Goal: Transaction & Acquisition: Purchase product/service

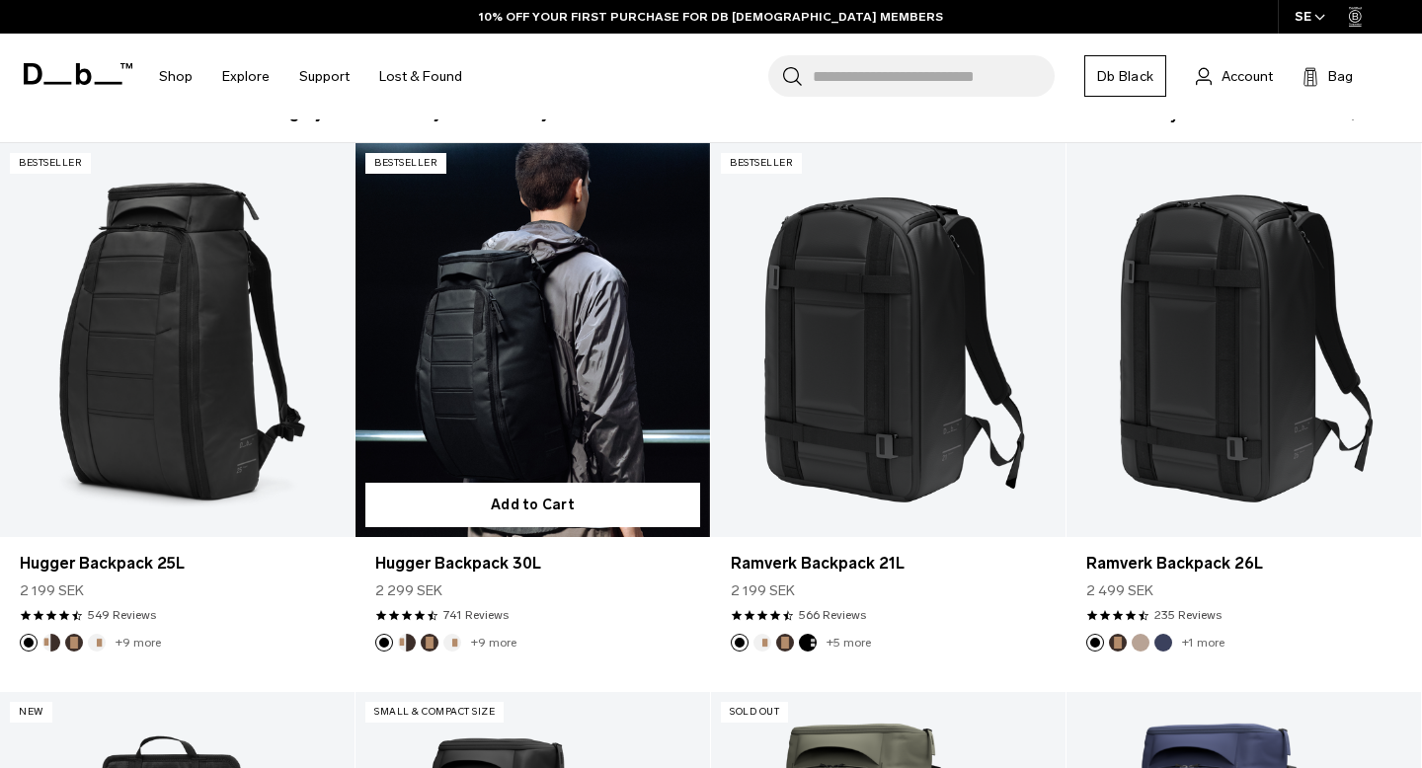
scroll to position [341, 0]
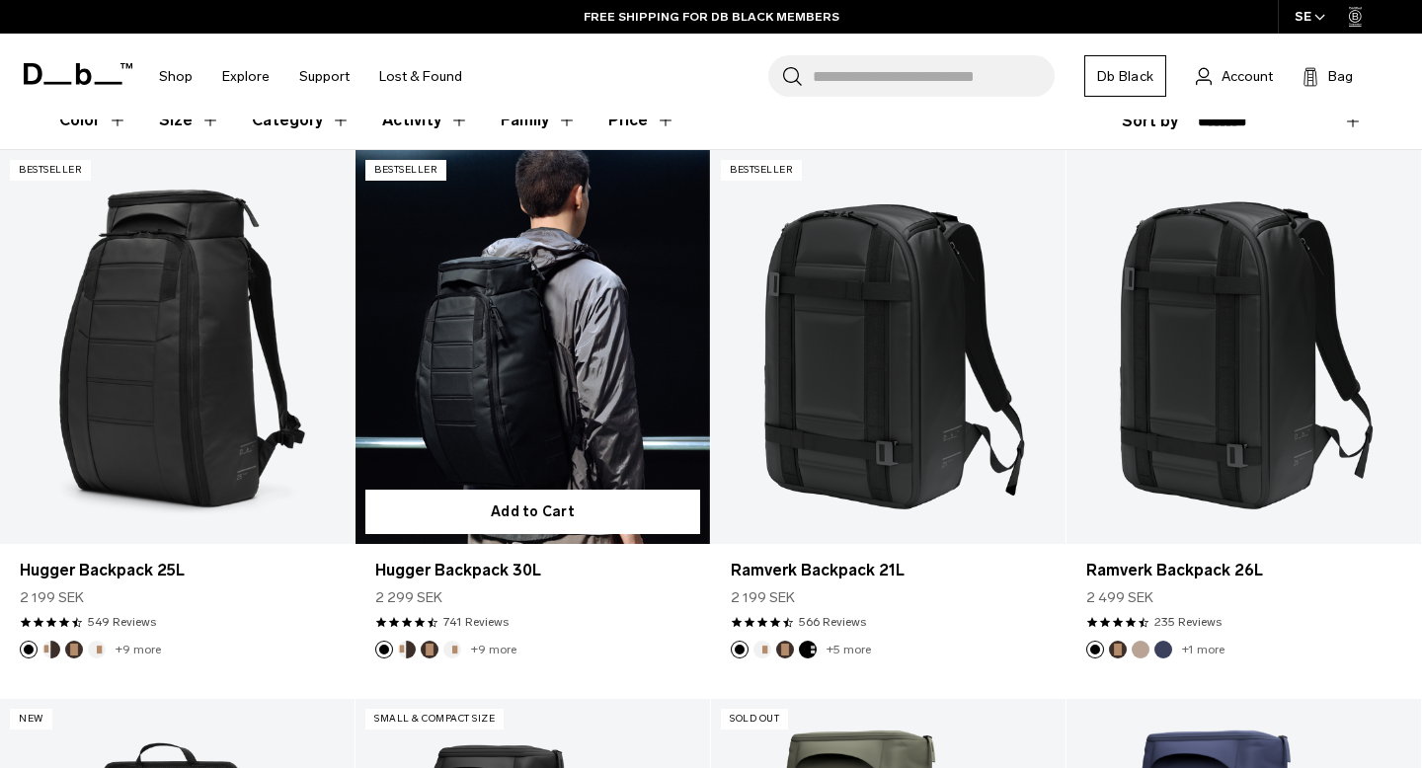
click at [573, 346] on link "Hugger Backpack 30L" at bounding box center [532, 347] width 354 height 394
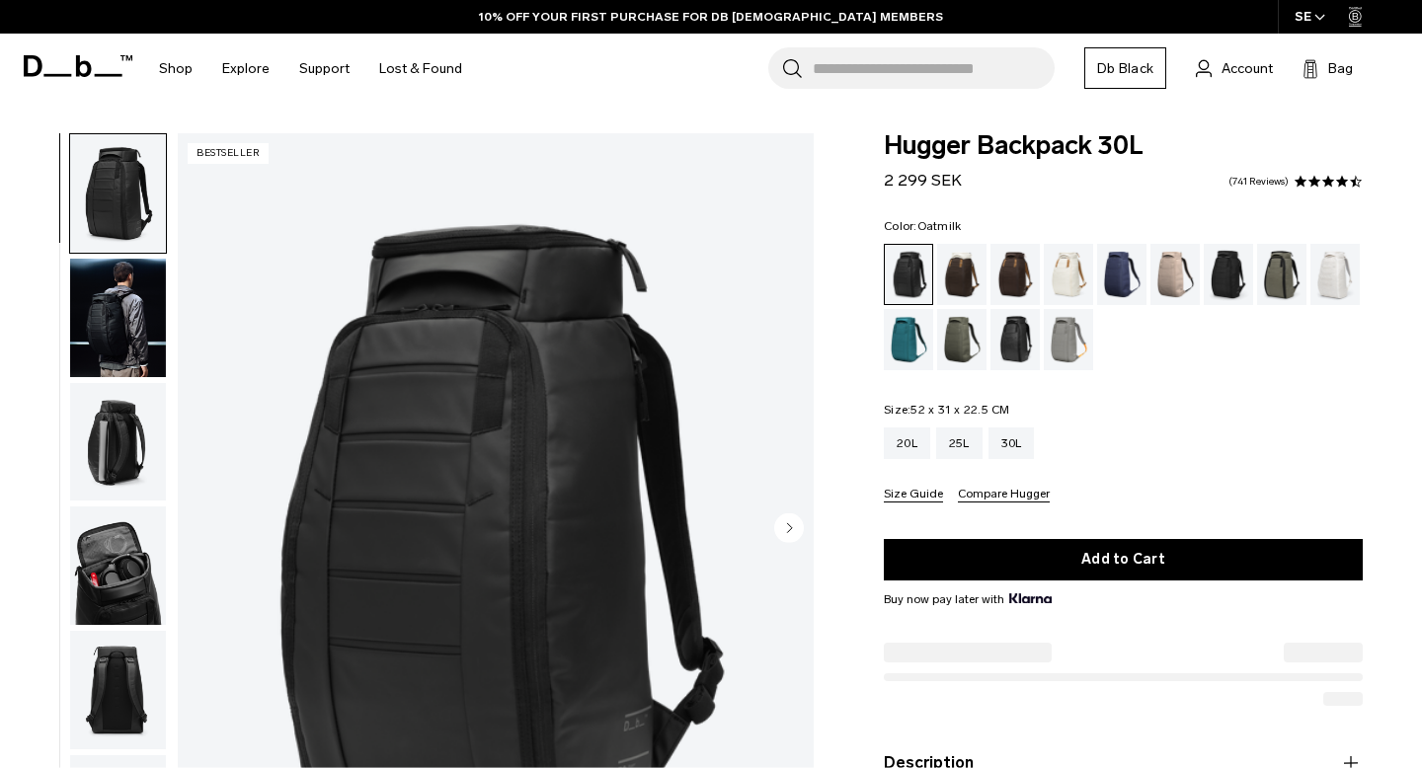
click at [1056, 272] on div "Oatmilk" at bounding box center [1069, 274] width 50 height 61
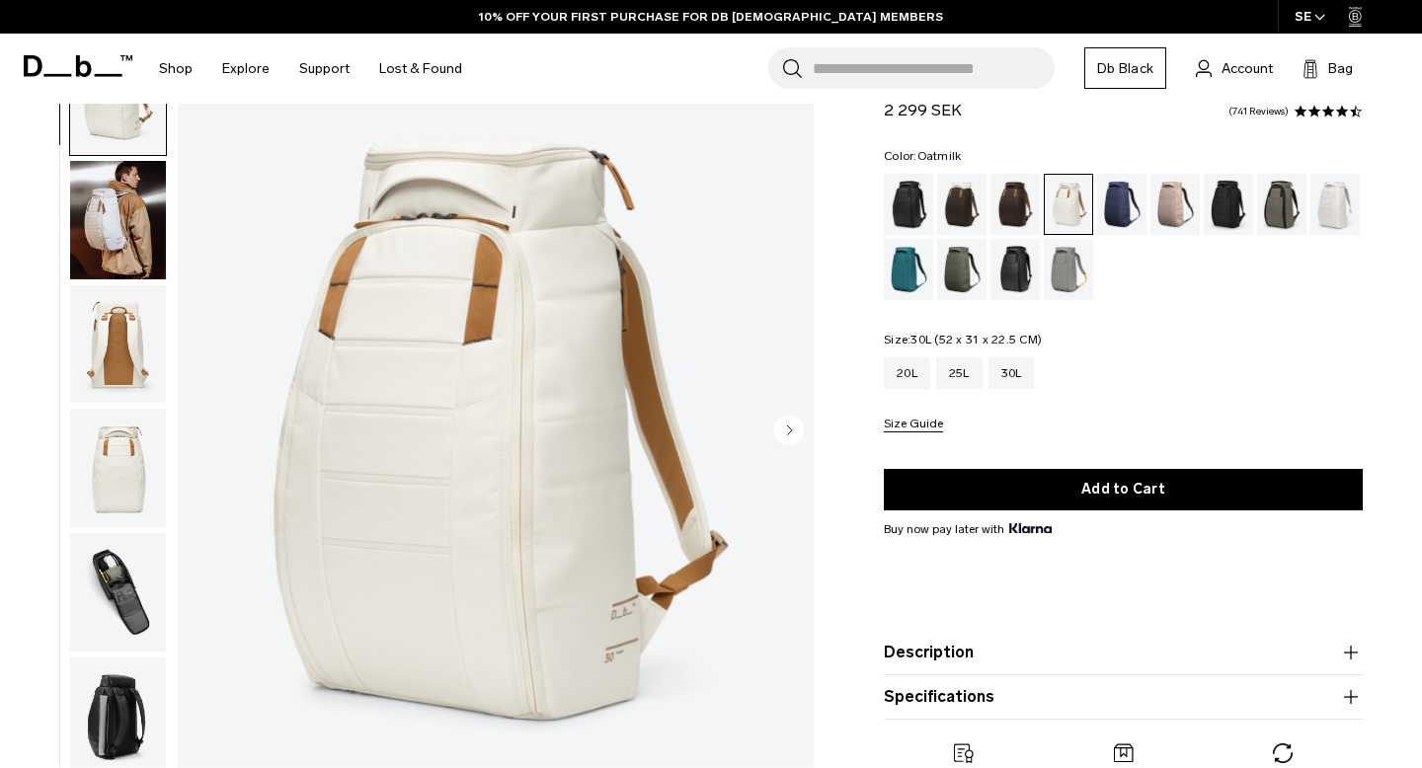
scroll to position [125, 0]
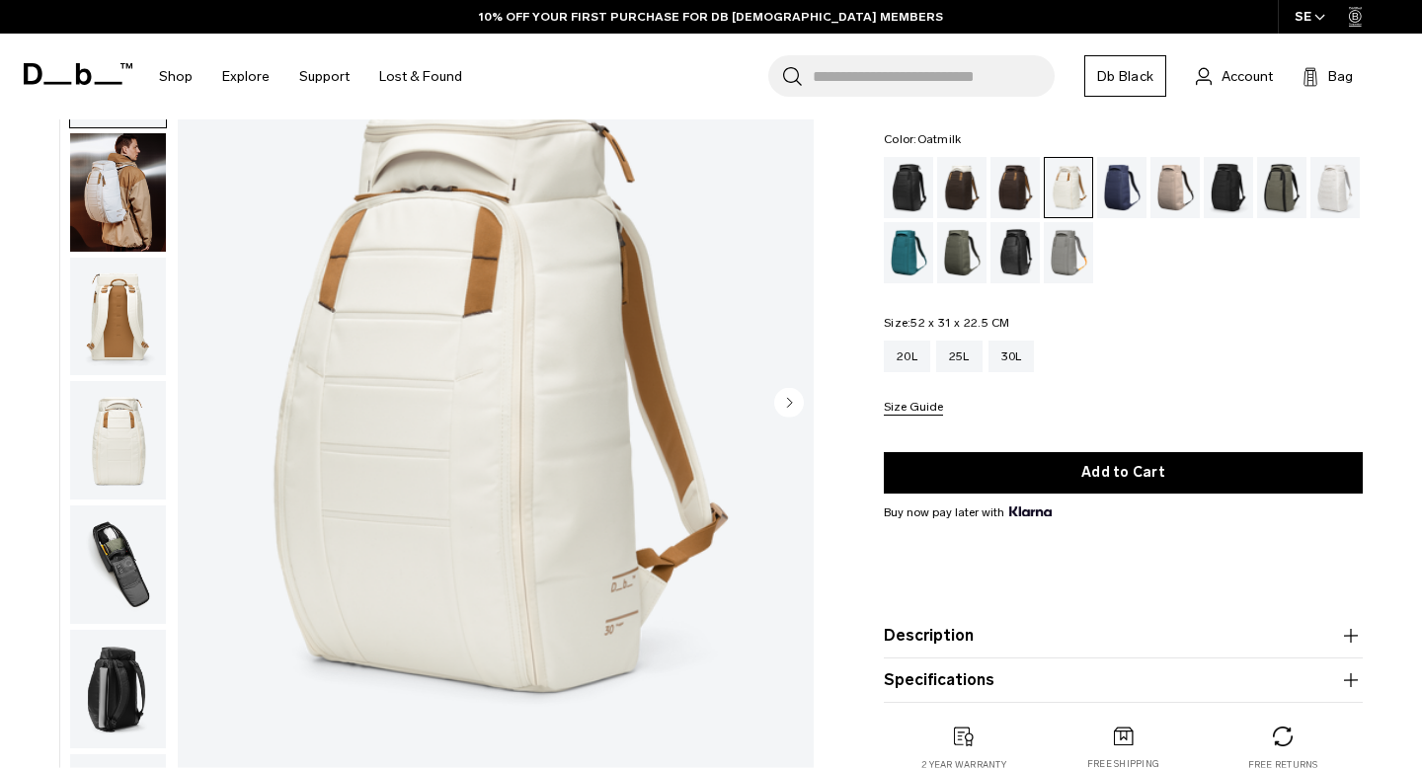
click at [115, 182] on img "button" at bounding box center [118, 192] width 96 height 118
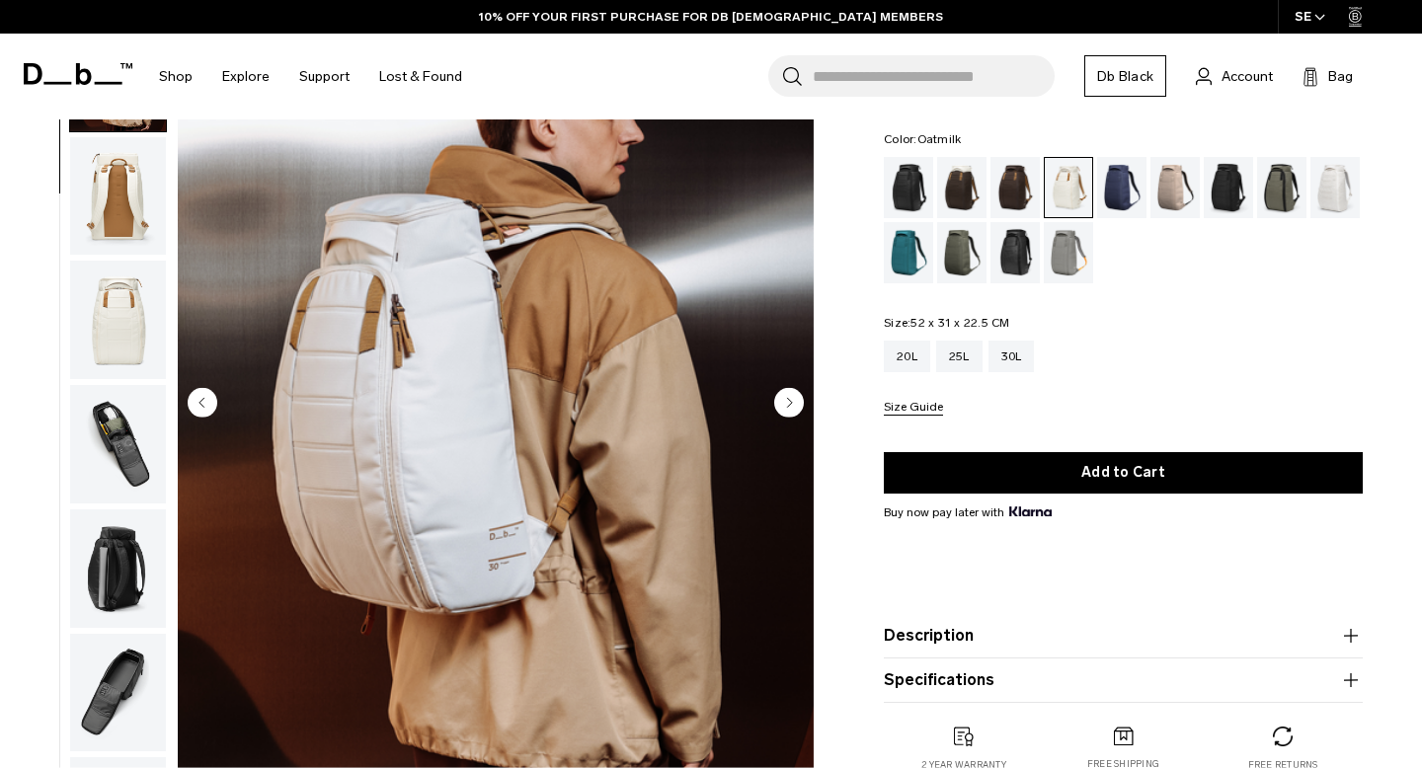
scroll to position [124, 0]
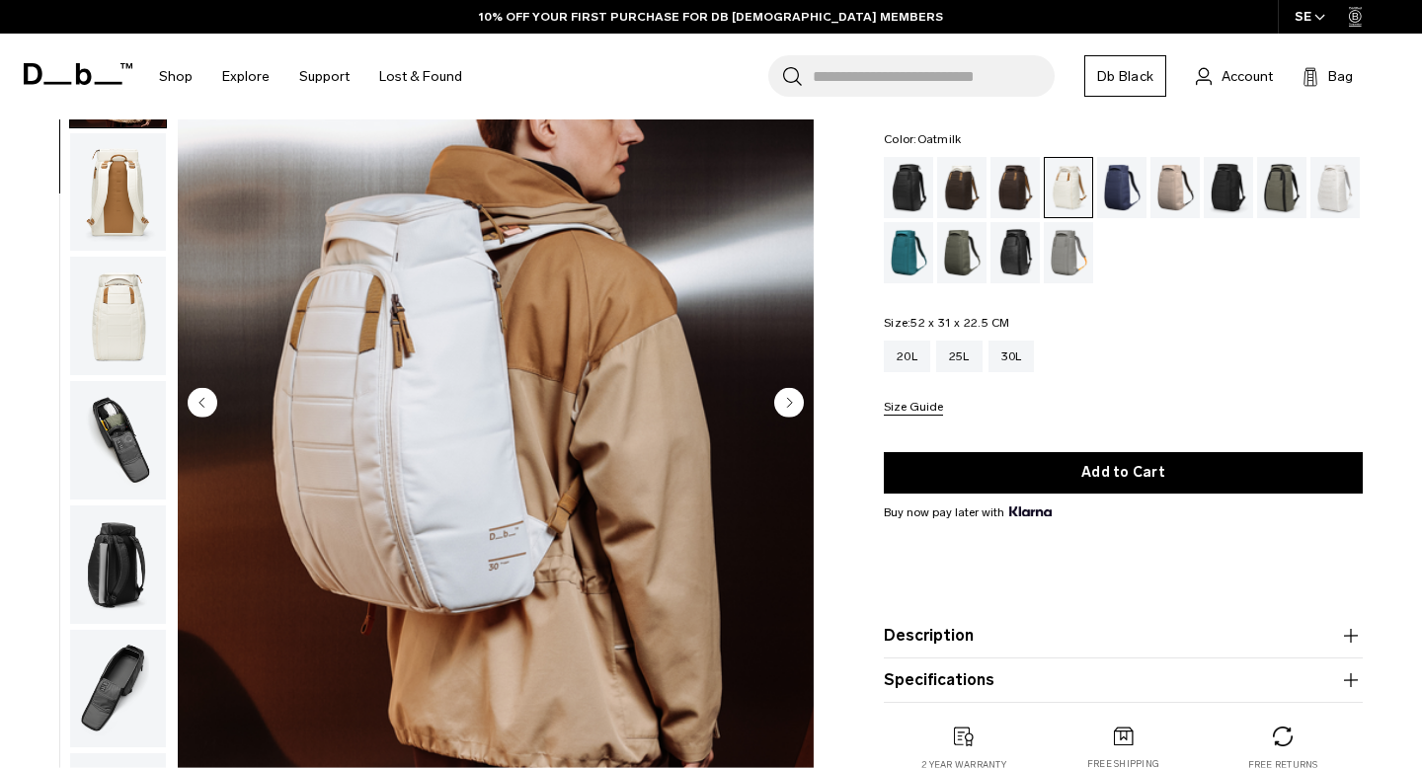
click at [113, 282] on img "button" at bounding box center [118, 316] width 96 height 118
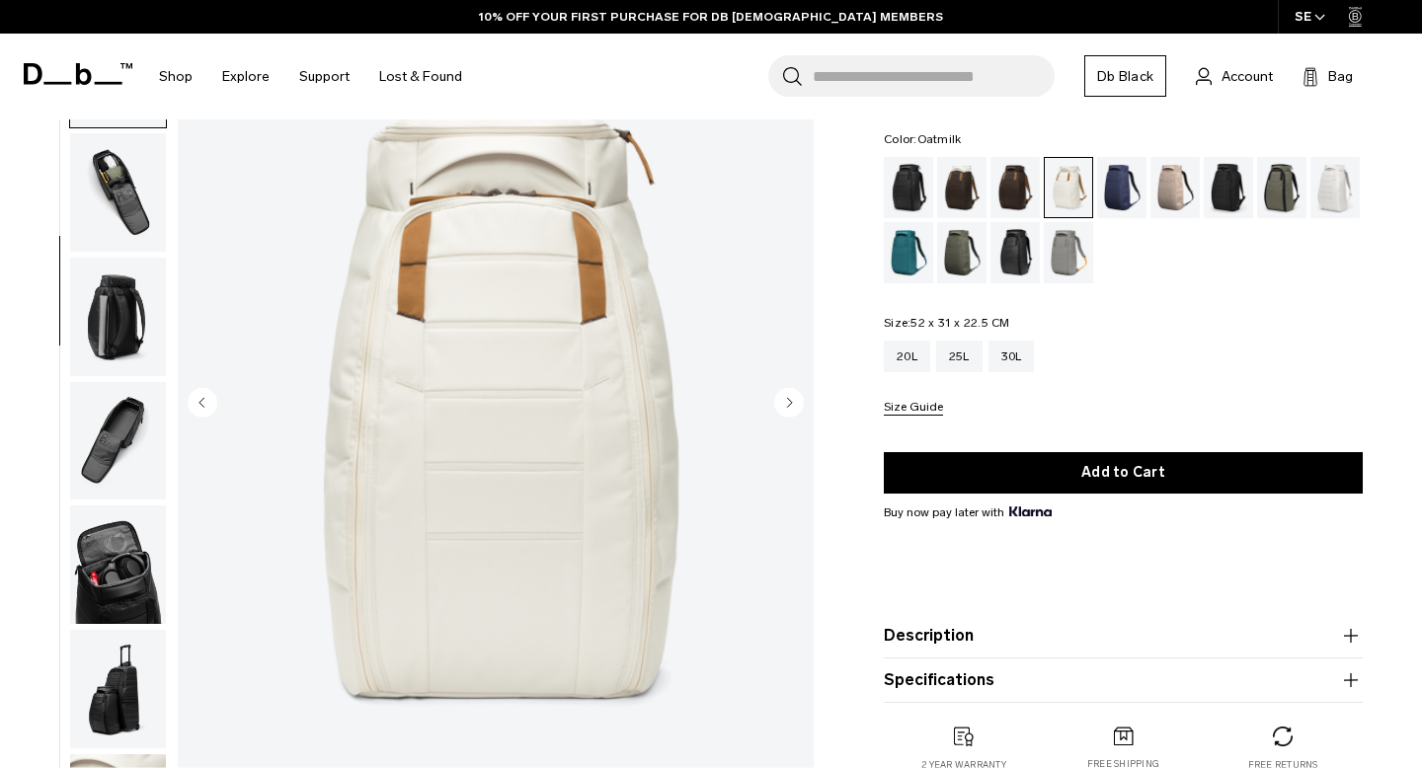
click at [113, 336] on img "button" at bounding box center [118, 317] width 96 height 118
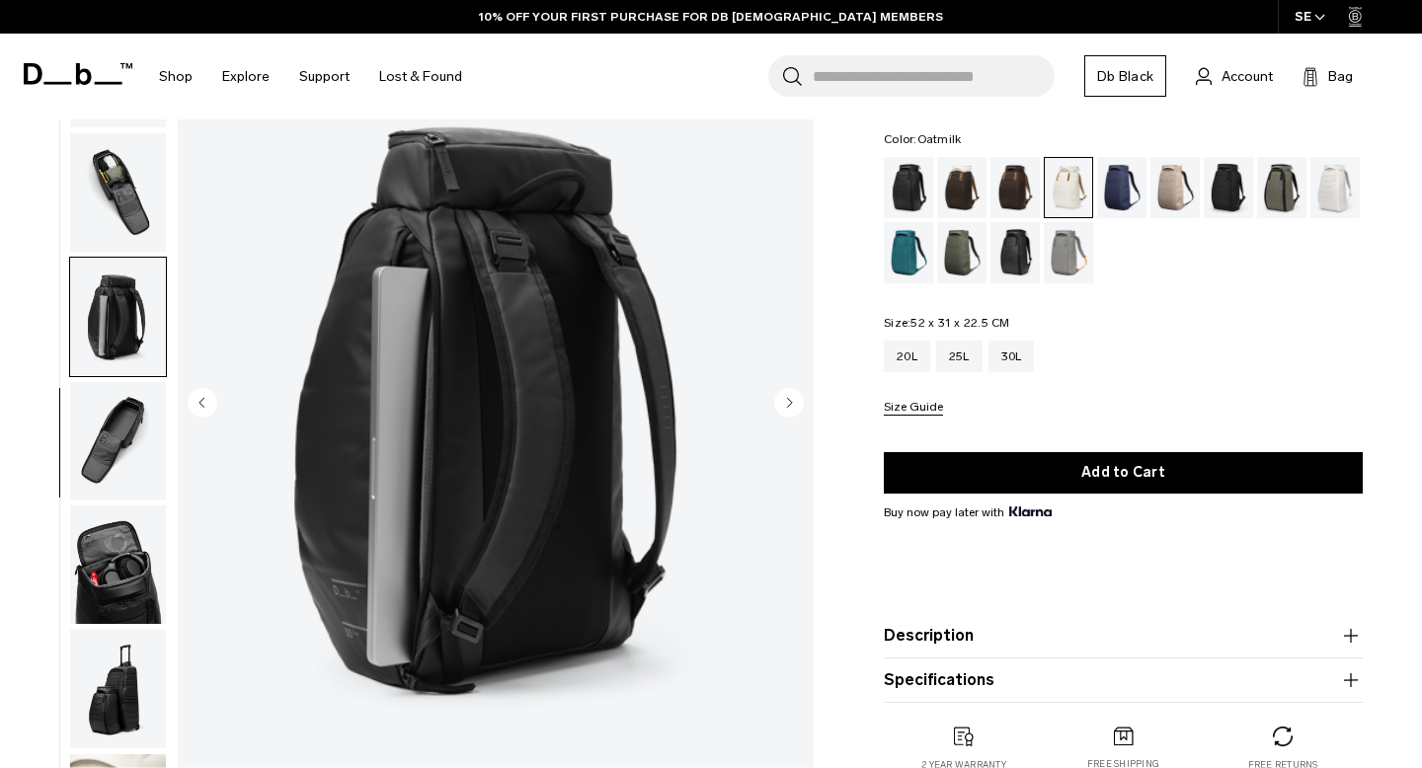
scroll to position [444, 0]
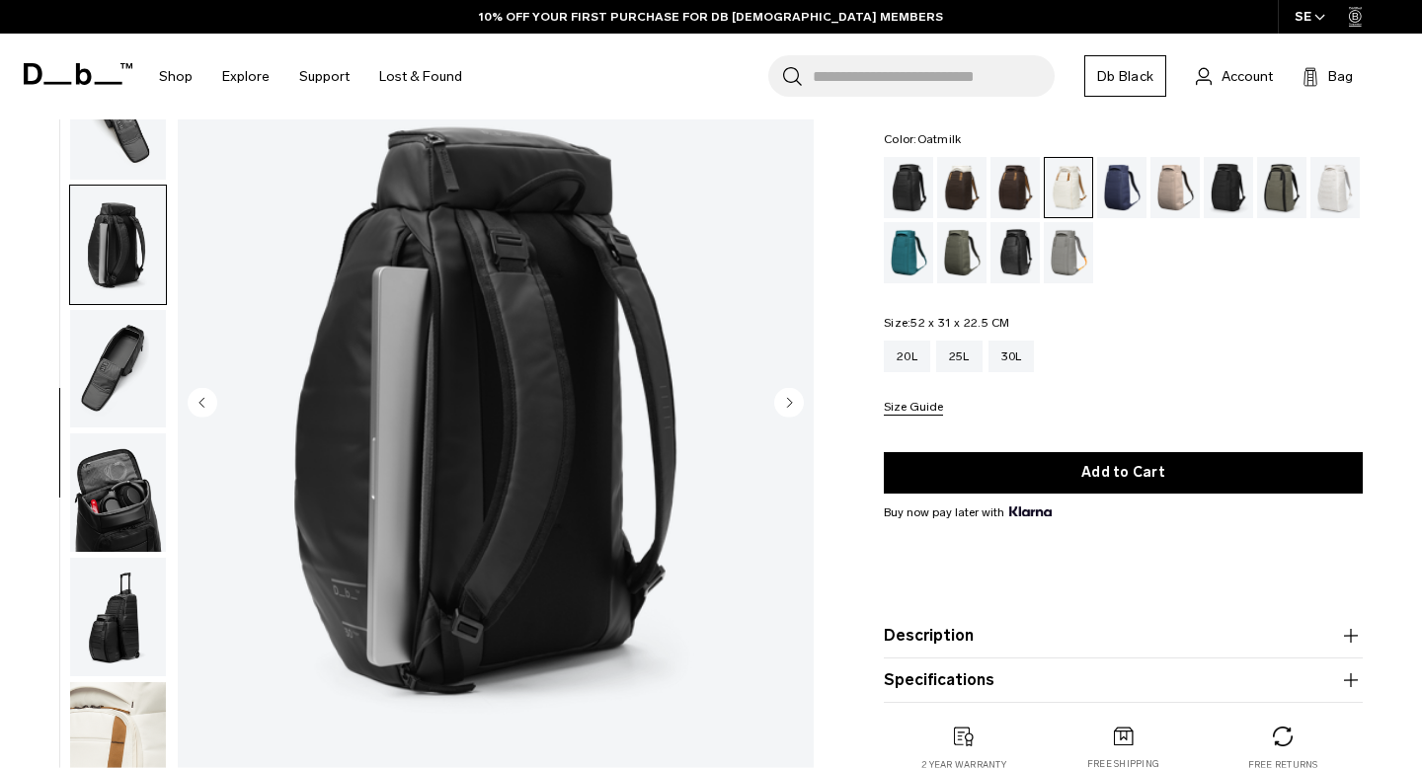
click at [122, 730] on img "button" at bounding box center [118, 741] width 96 height 118
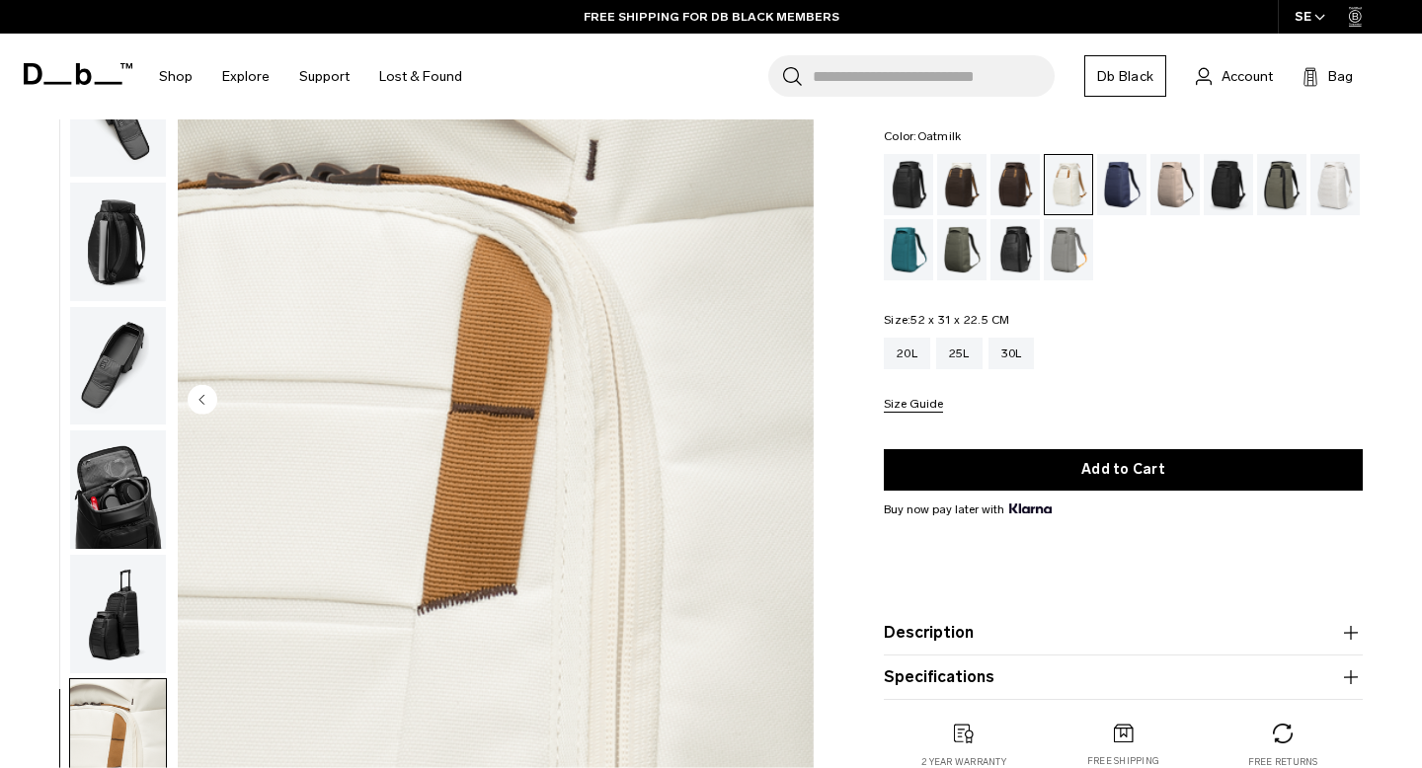
scroll to position [0, 0]
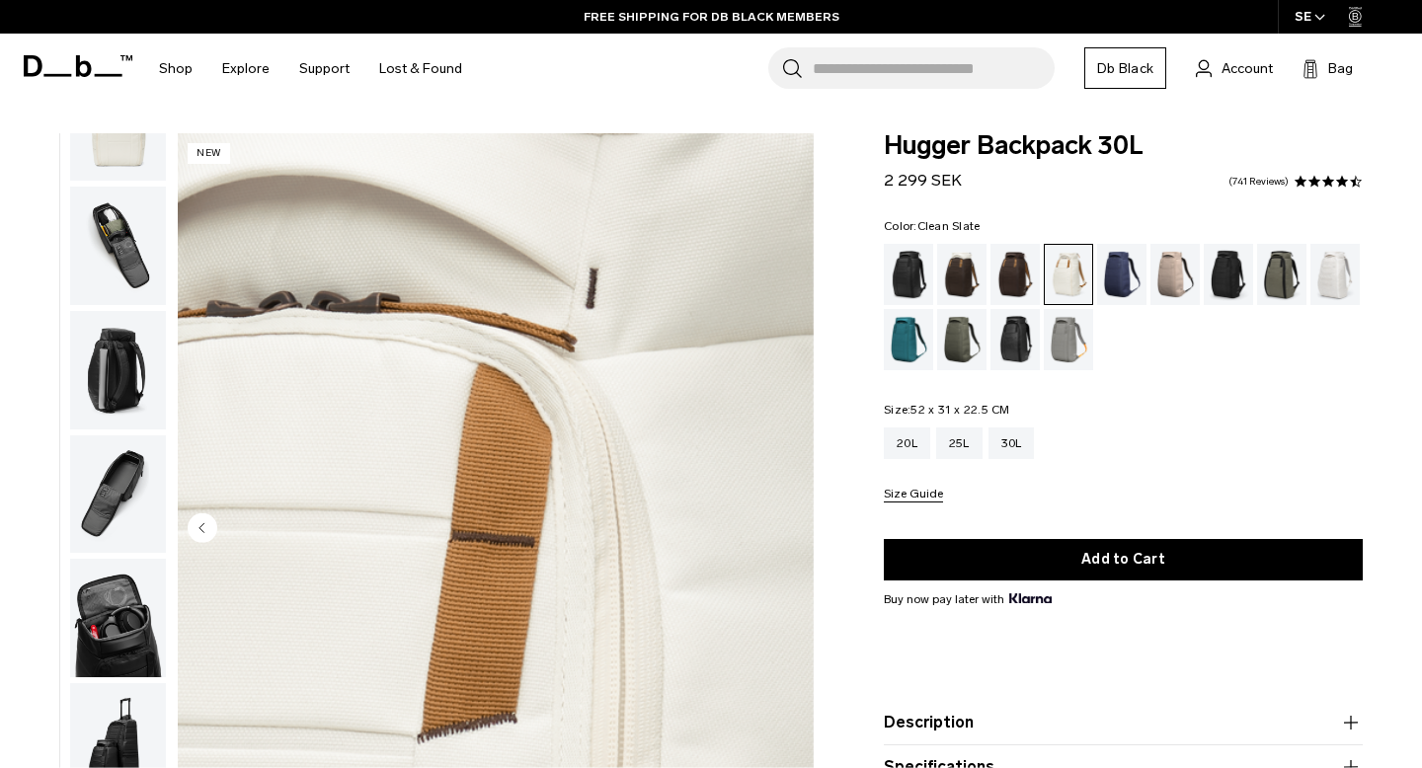
click at [1350, 290] on div "Clean Slate" at bounding box center [1335, 274] width 50 height 61
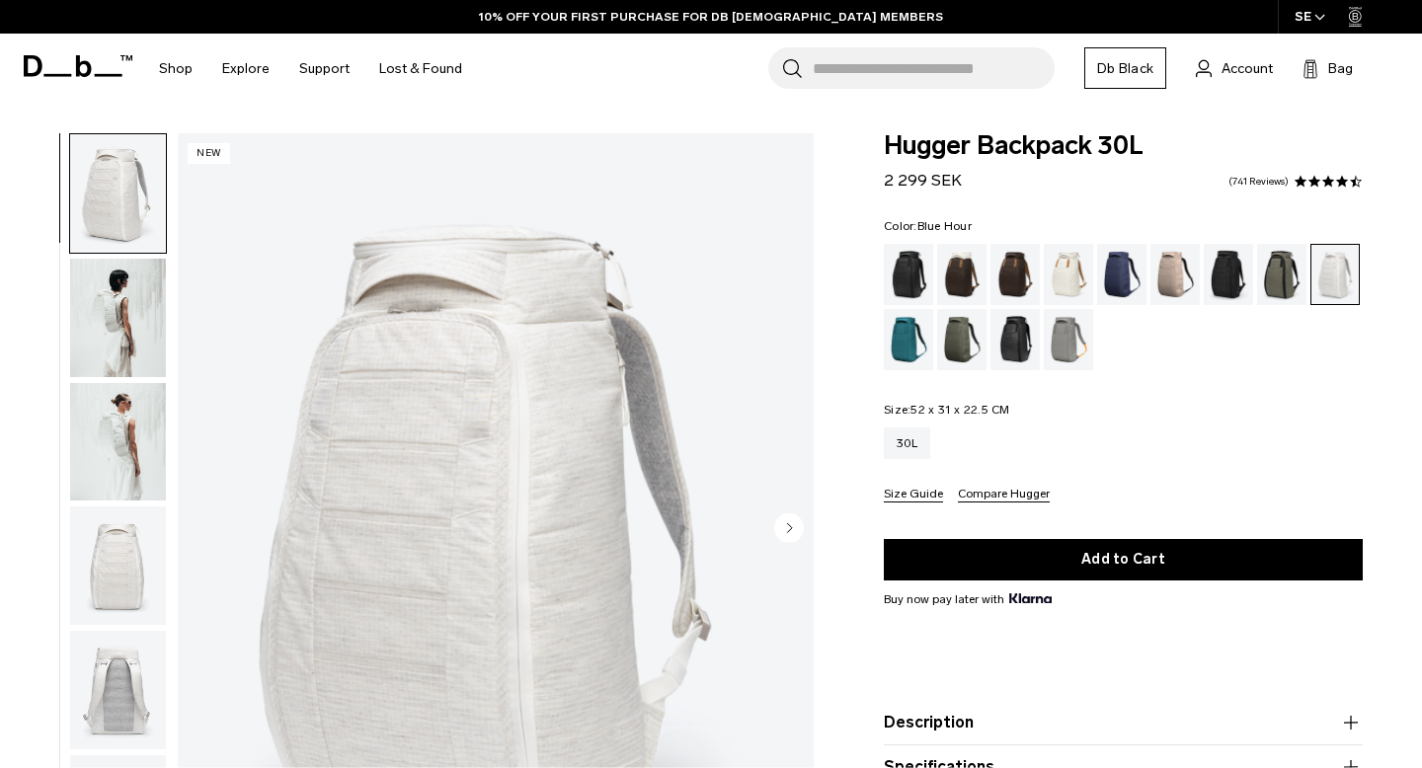
click at [1106, 269] on div "Blue Hour" at bounding box center [1122, 274] width 50 height 61
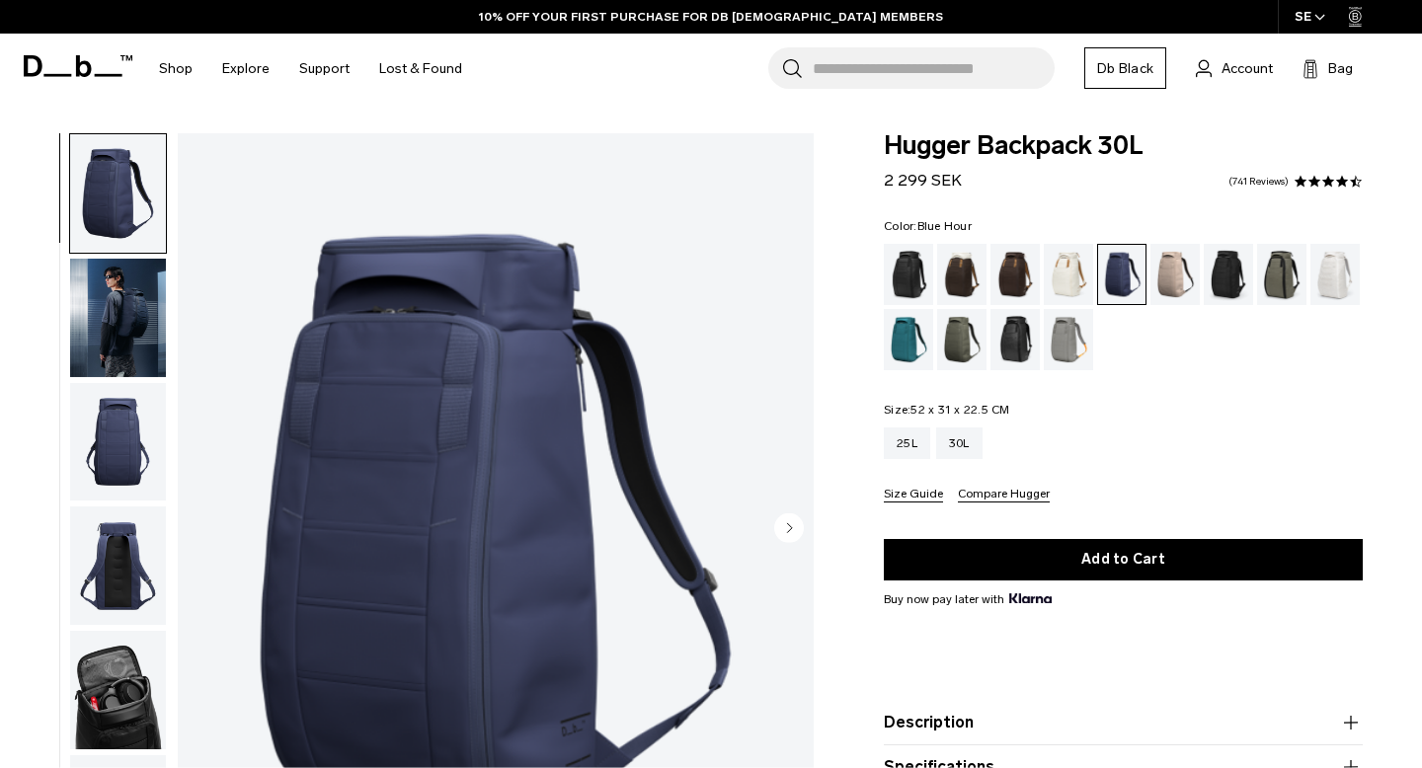
click at [963, 272] on div "Cappuccino" at bounding box center [962, 274] width 50 height 61
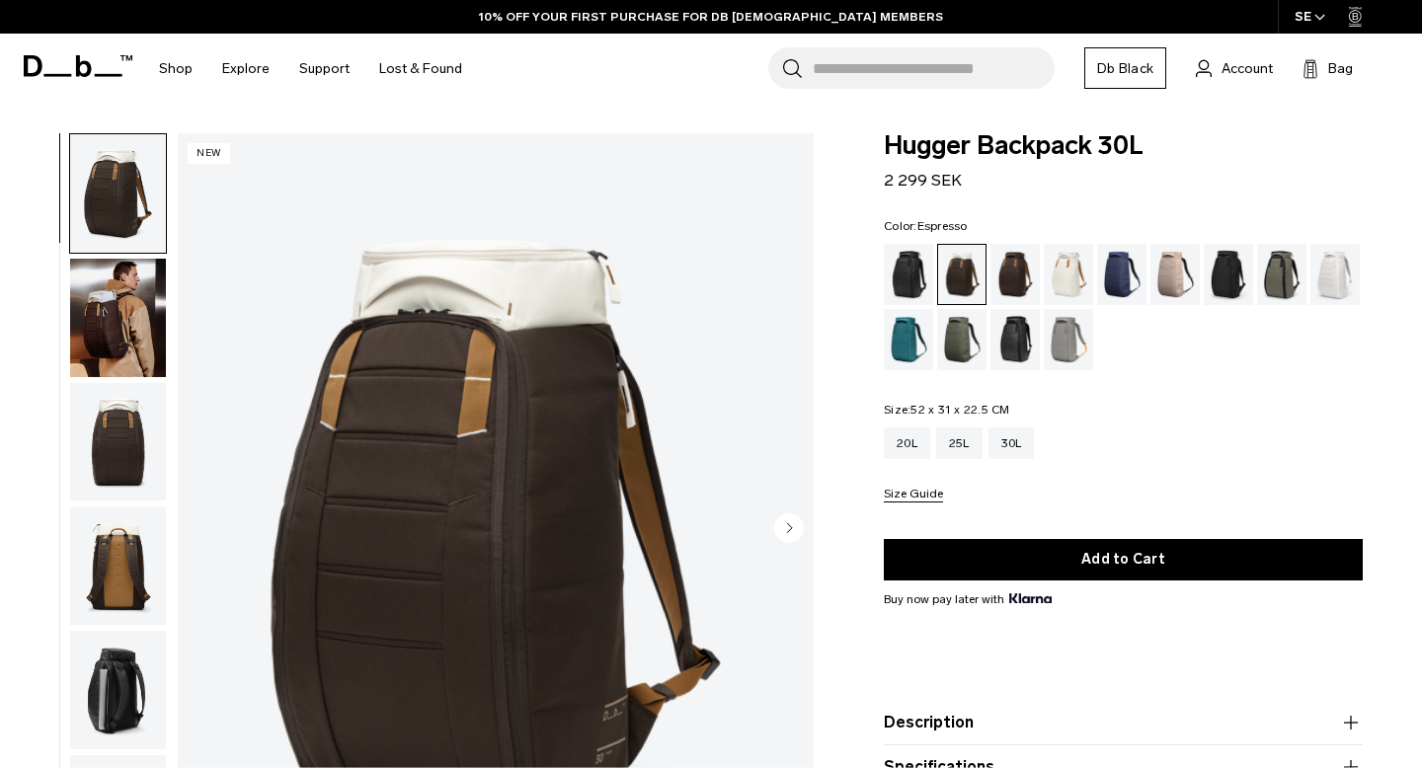
click at [1018, 275] on div "Espresso" at bounding box center [1015, 274] width 50 height 61
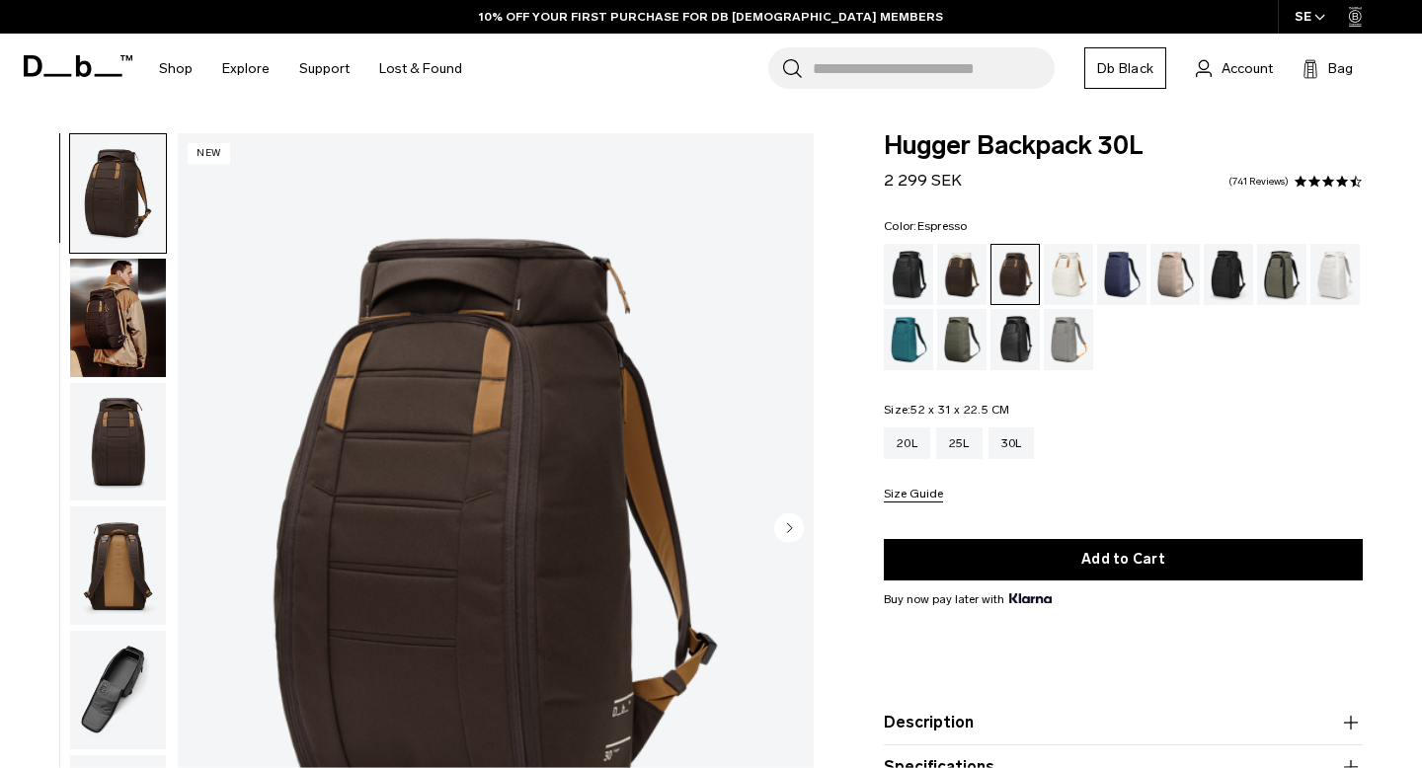
click at [98, 310] on img "button" at bounding box center [118, 318] width 96 height 118
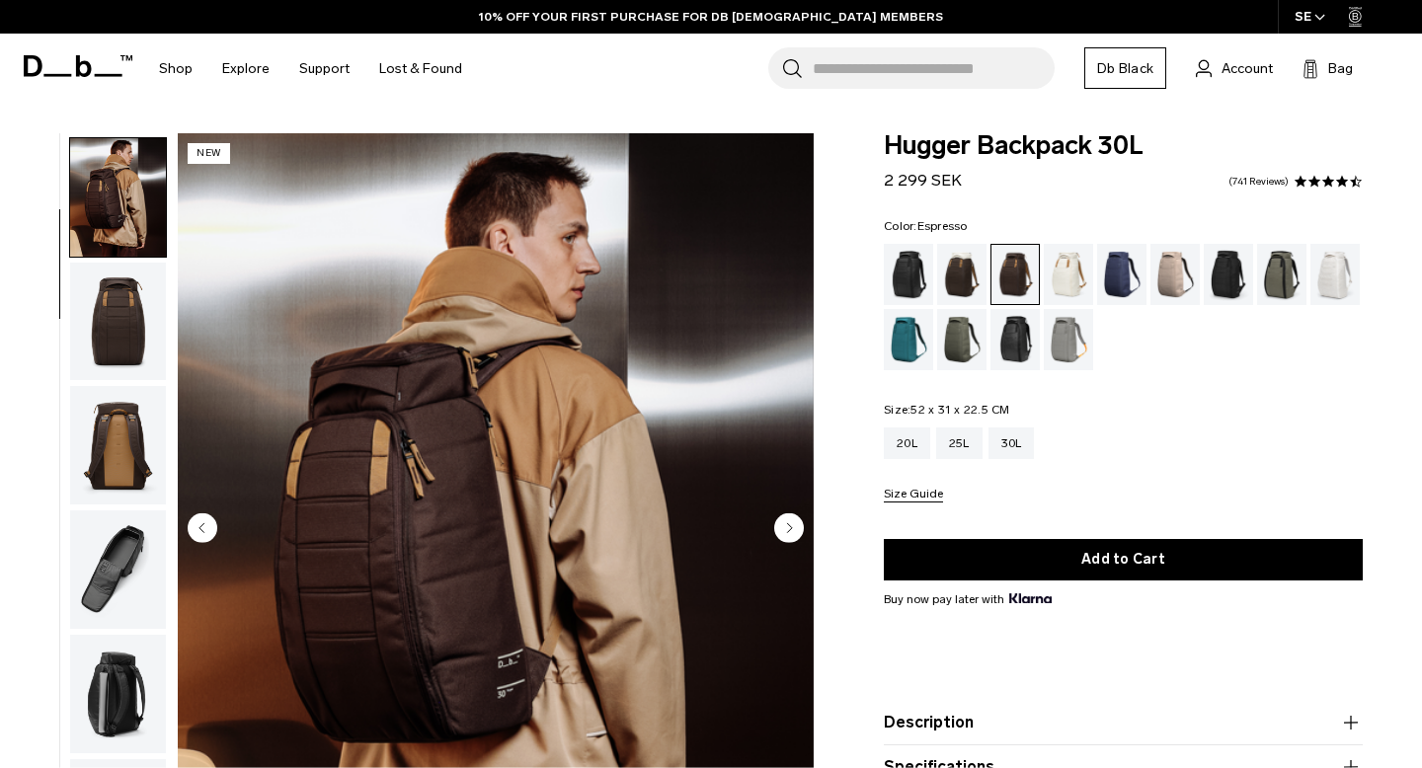
scroll to position [124, 0]
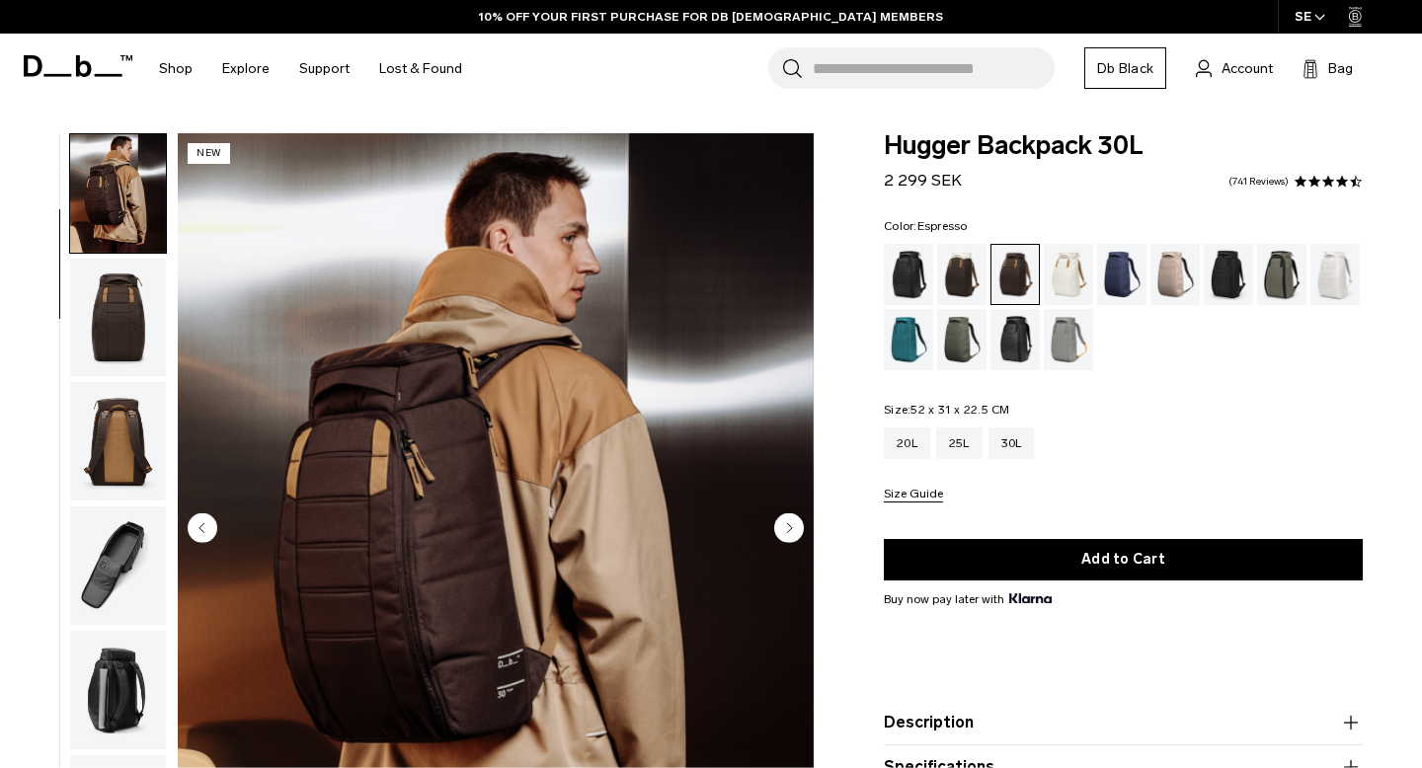
click at [100, 352] on img "button" at bounding box center [118, 318] width 96 height 118
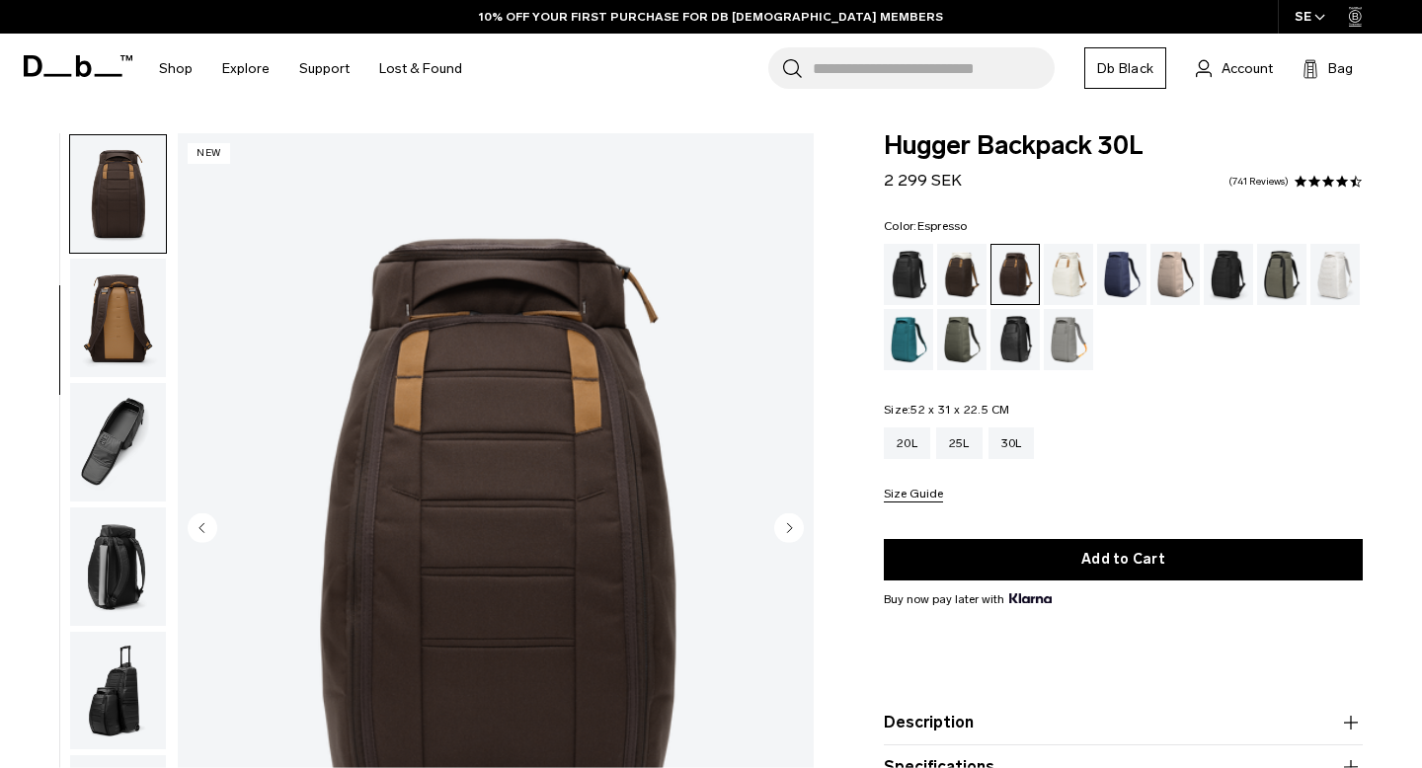
scroll to position [249, 0]
click at [911, 331] on div "Midnight Teal" at bounding box center [909, 339] width 50 height 61
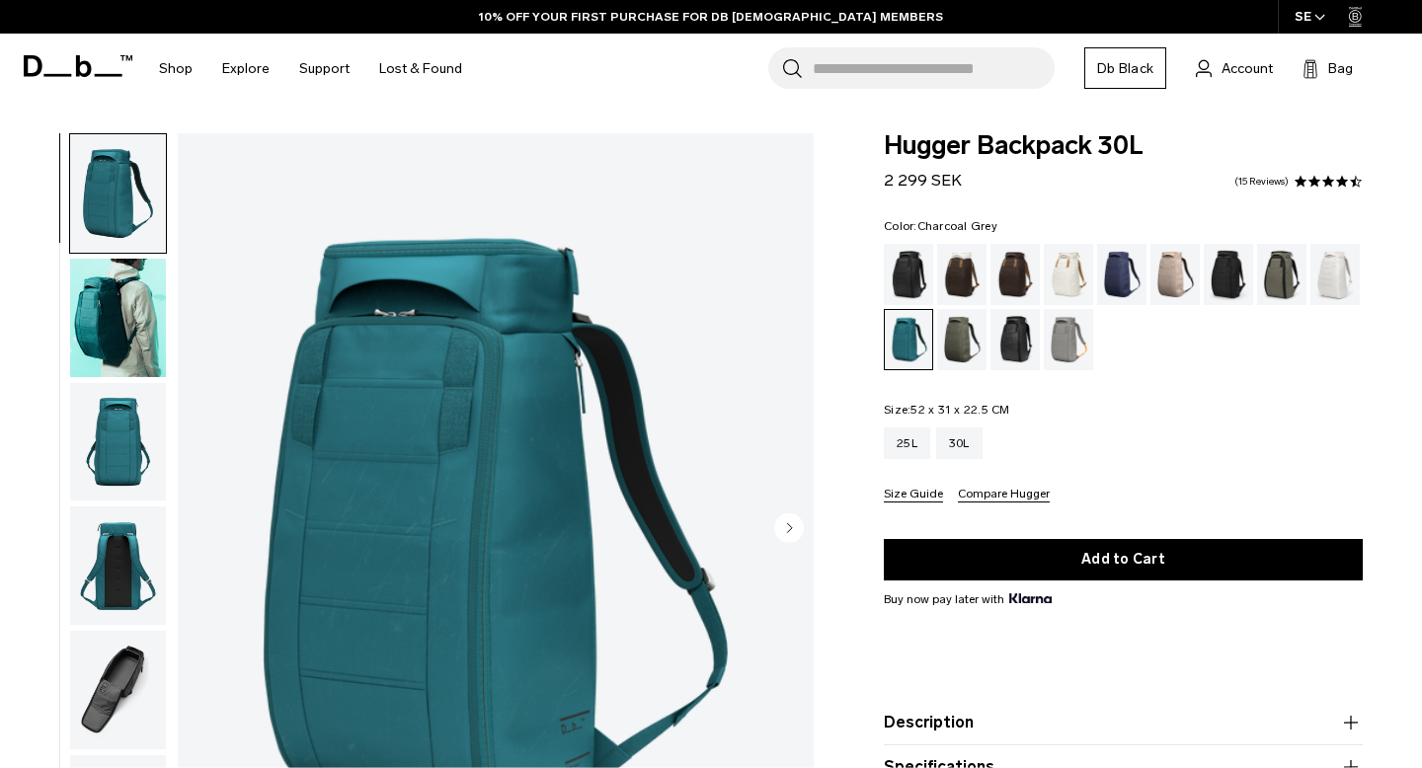
click at [1233, 276] on div "Charcoal Grey" at bounding box center [1229, 274] width 50 height 61
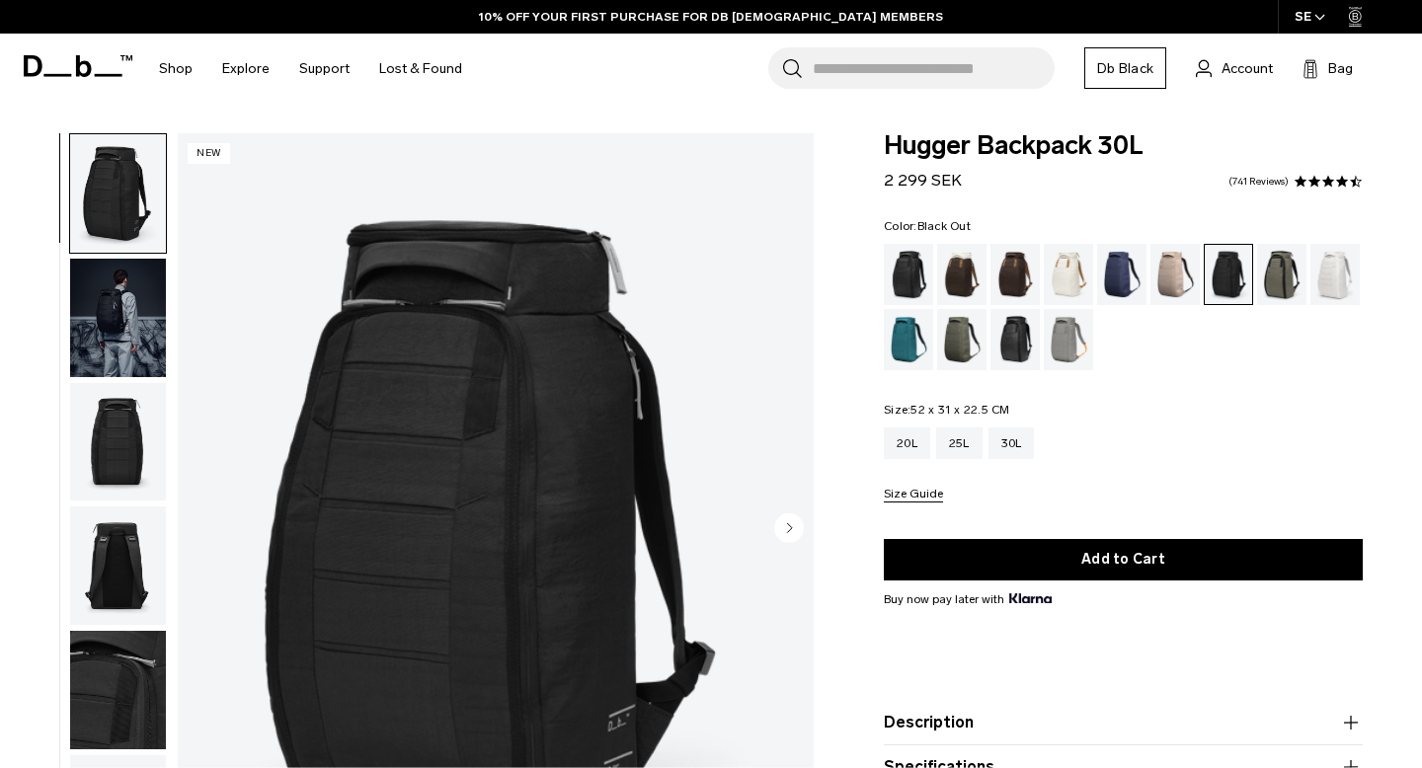
click at [909, 274] on div "Black Out" at bounding box center [909, 274] width 50 height 61
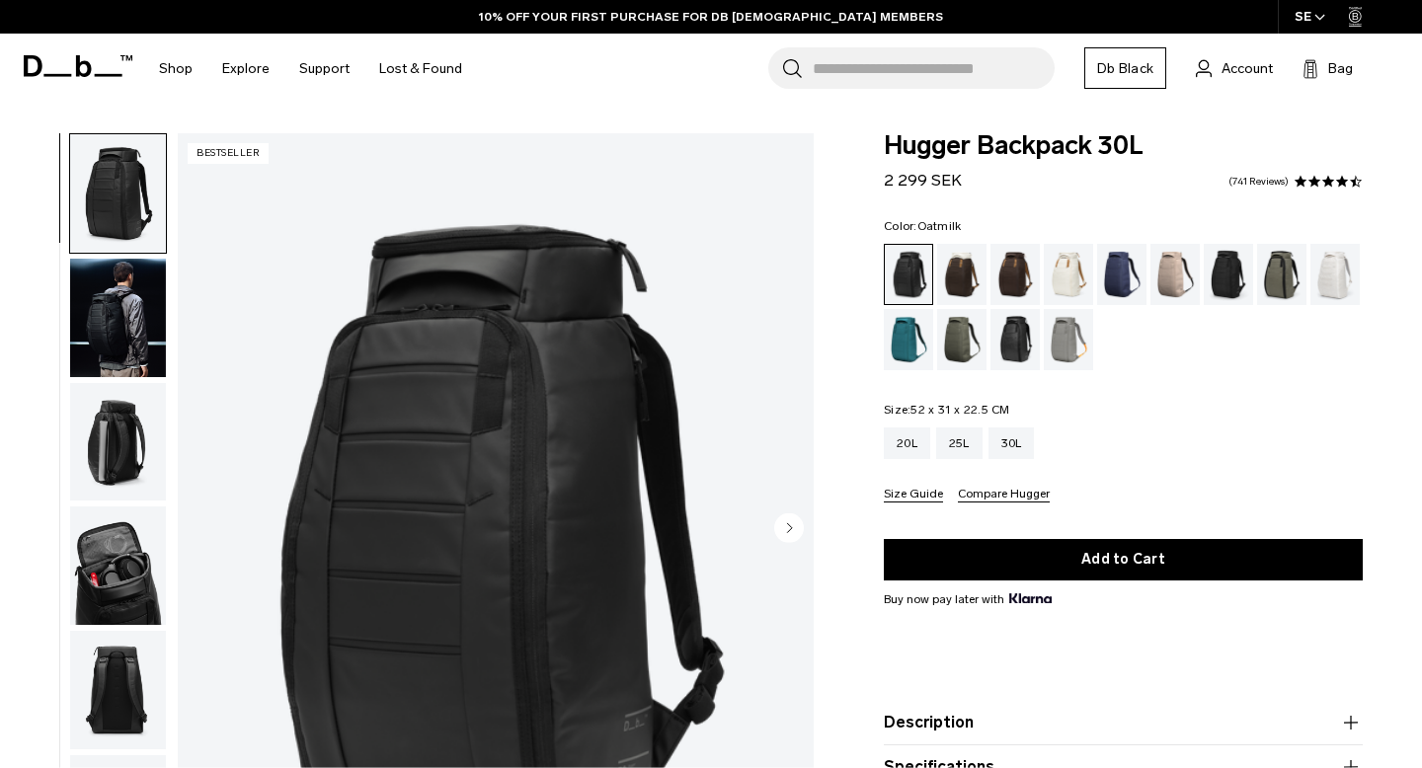
click at [1070, 282] on div "Oatmilk" at bounding box center [1069, 274] width 50 height 61
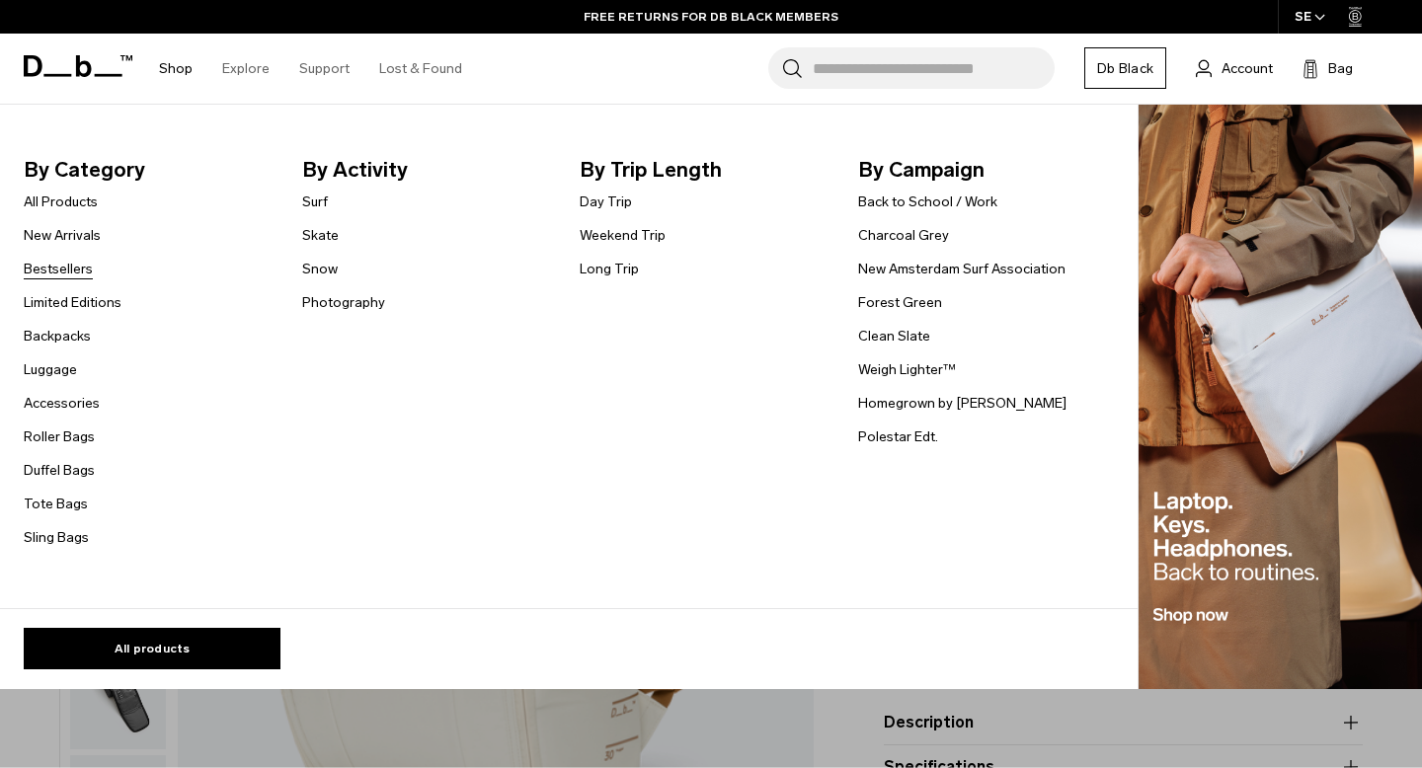
click at [47, 270] on link "Bestsellers" at bounding box center [58, 269] width 69 height 21
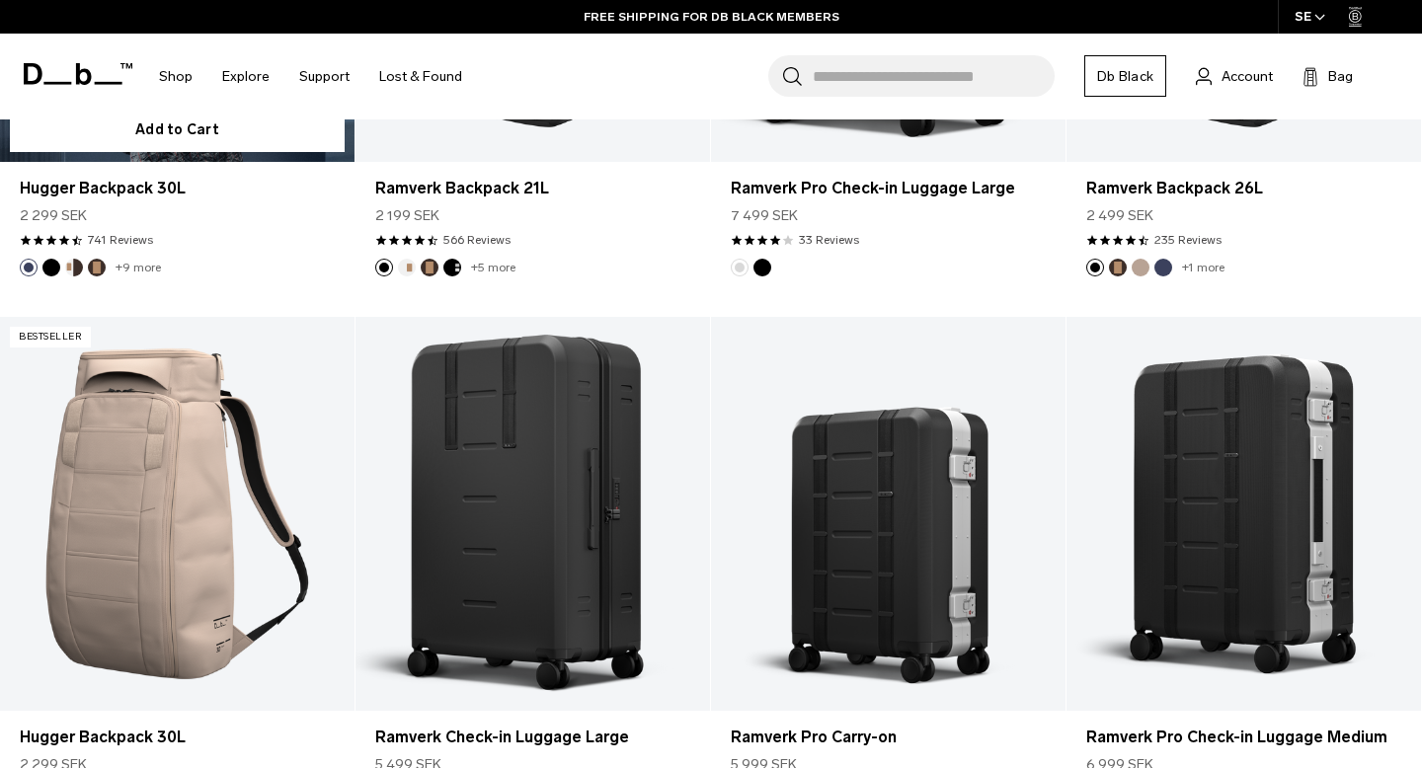
scroll to position [1581, 0]
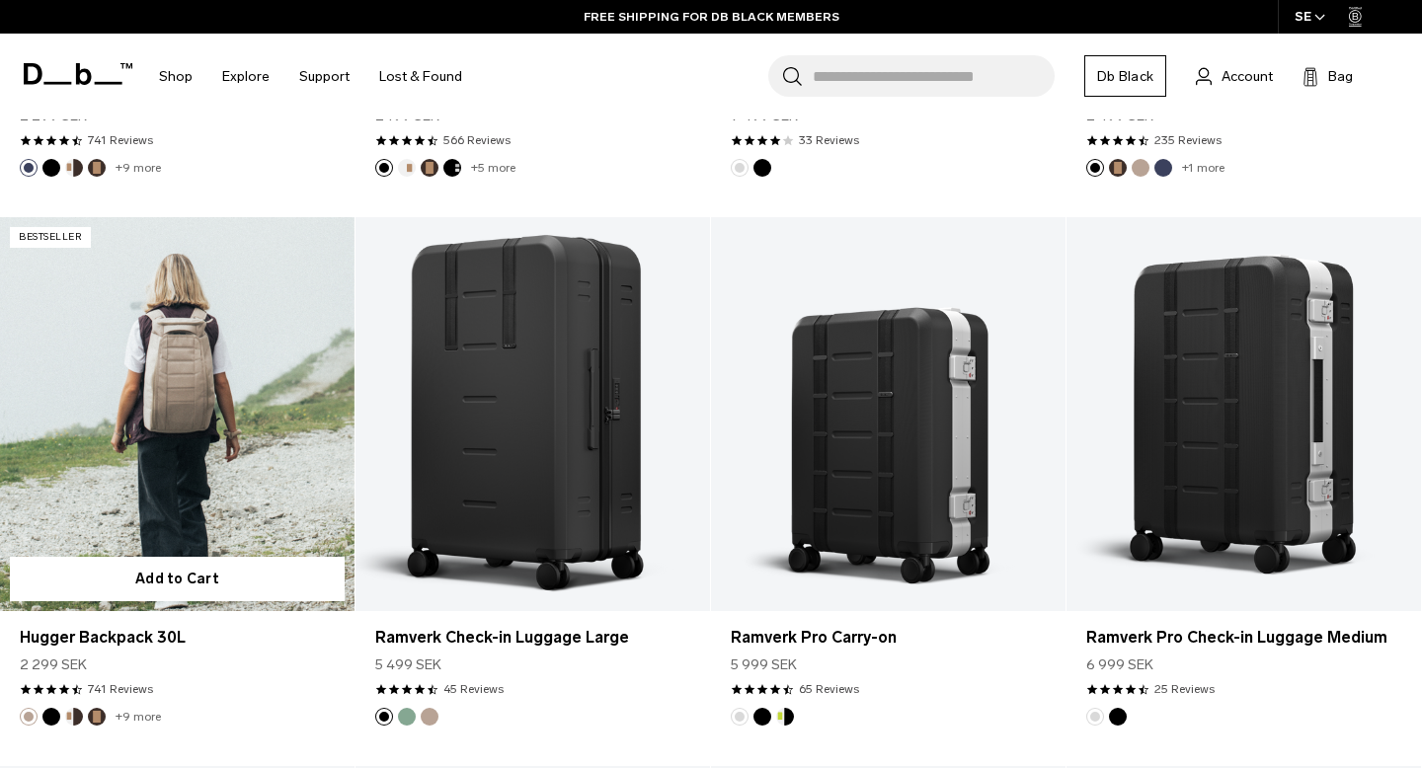
click at [134, 410] on link "Hugger Backpack 30L" at bounding box center [177, 414] width 354 height 394
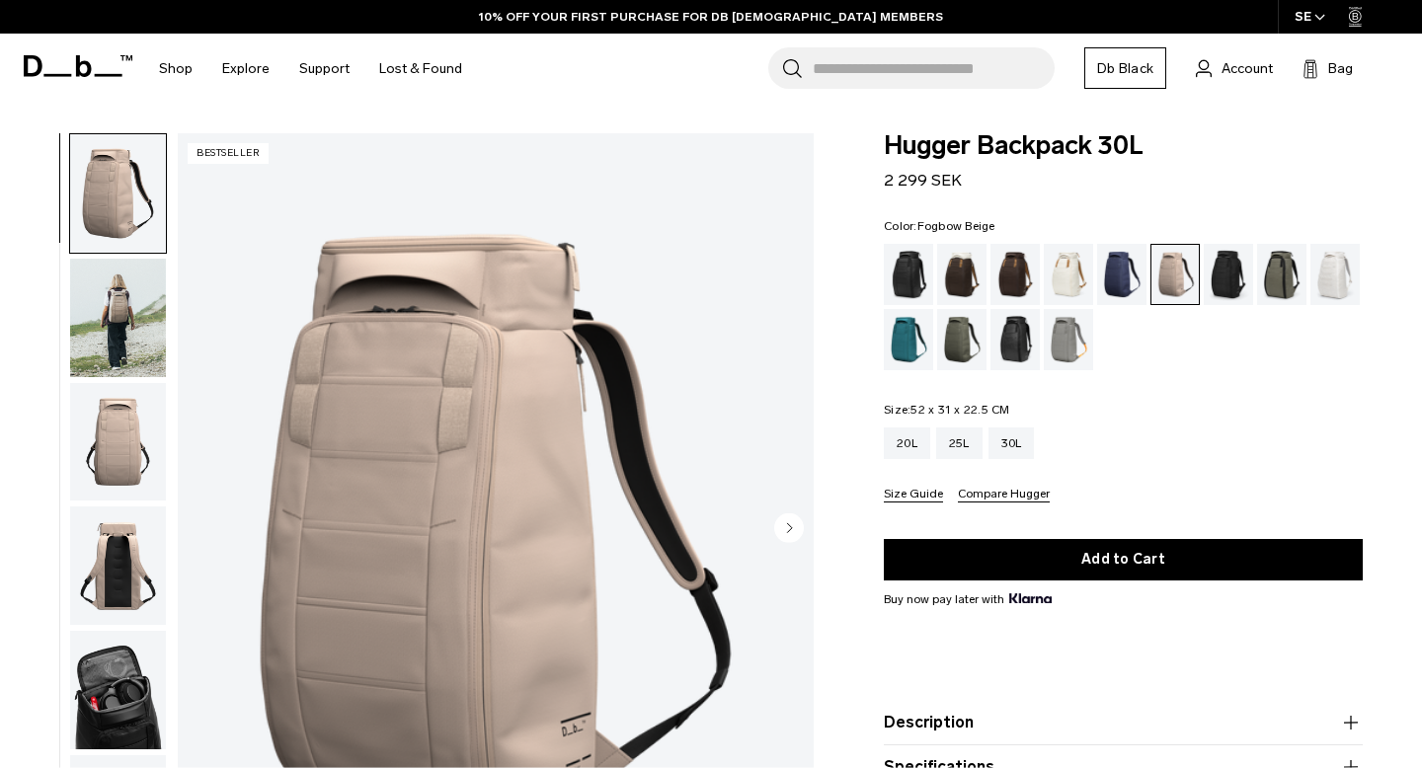
click at [111, 318] on img "button" at bounding box center [118, 318] width 96 height 118
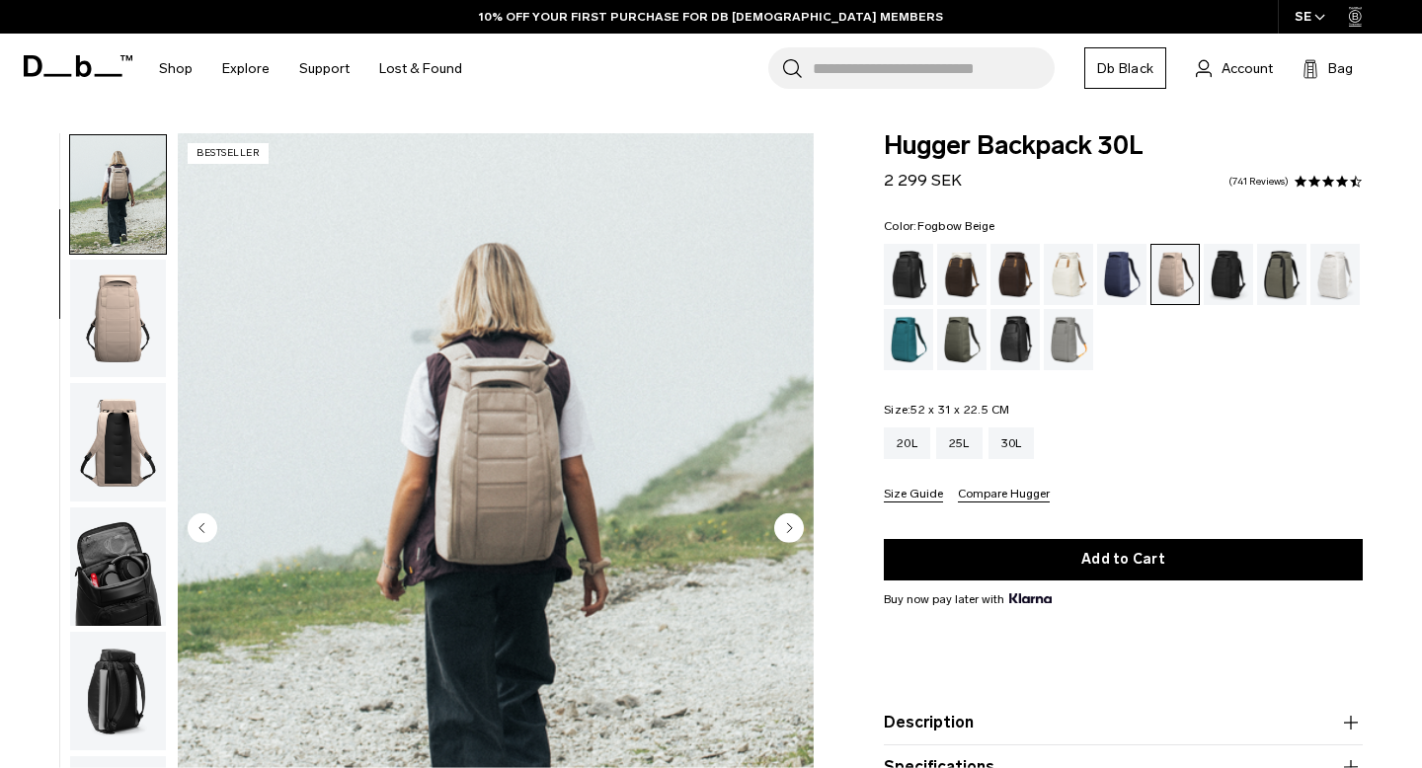
scroll to position [124, 0]
click at [114, 329] on img "button" at bounding box center [118, 318] width 96 height 118
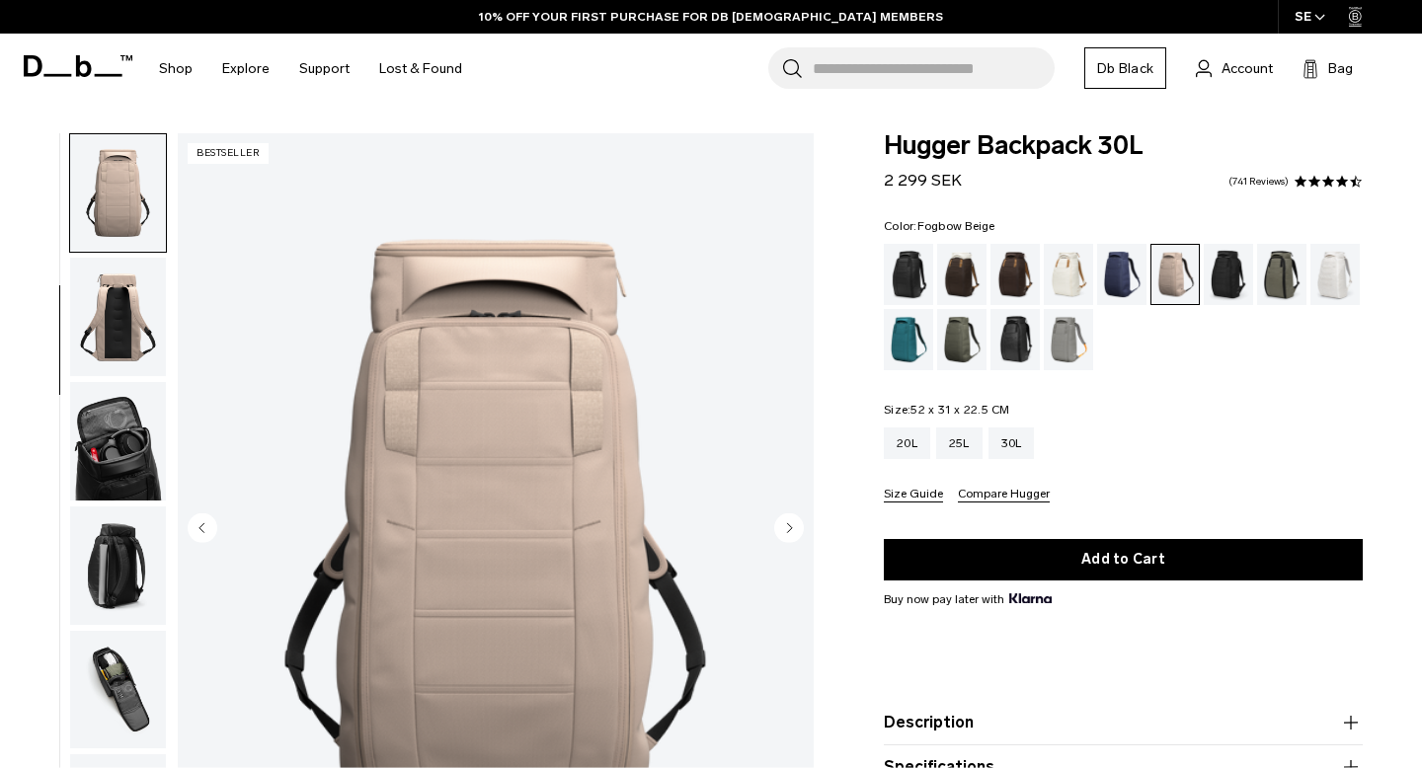
click at [115, 335] on img "button" at bounding box center [118, 317] width 96 height 118
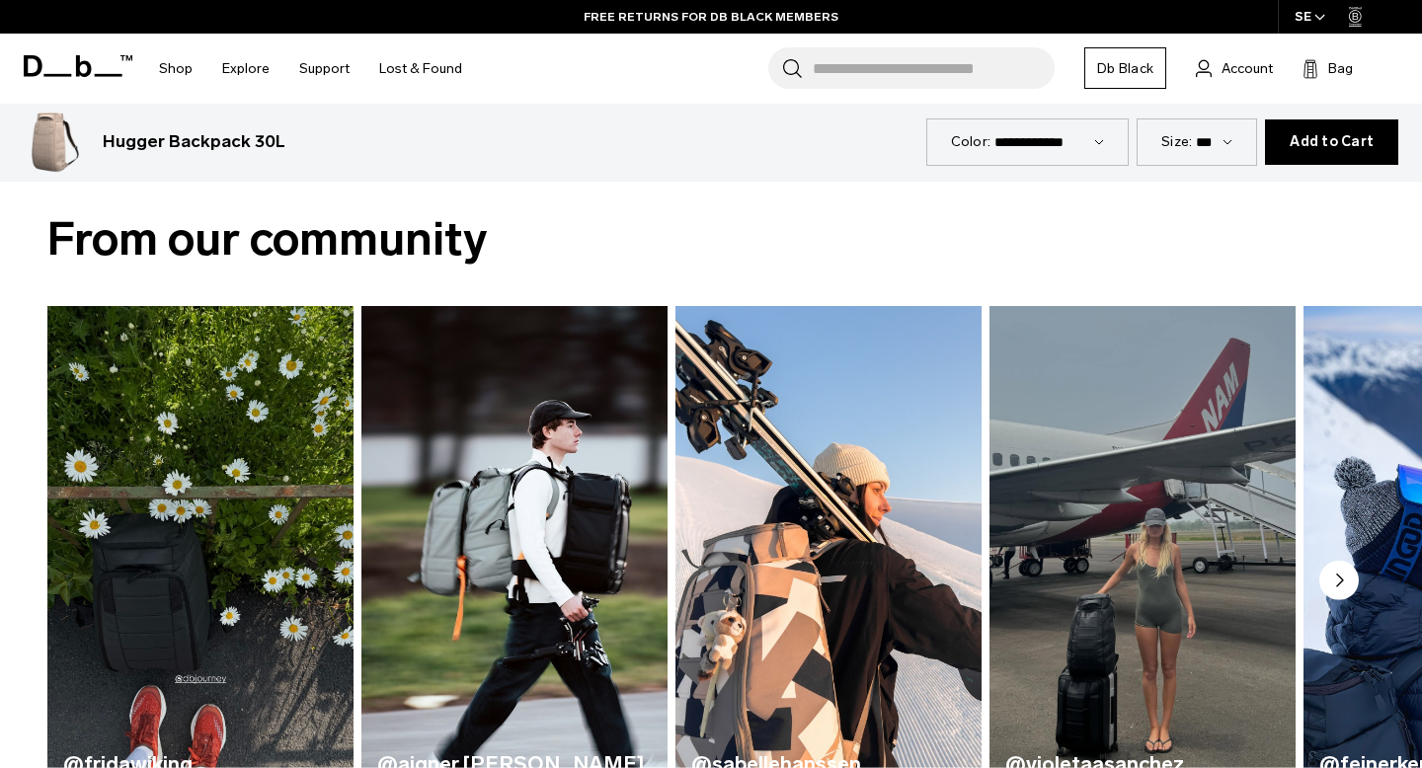
scroll to position [0, 0]
